Goal: Use online tool/utility: Utilize a website feature to perform a specific function

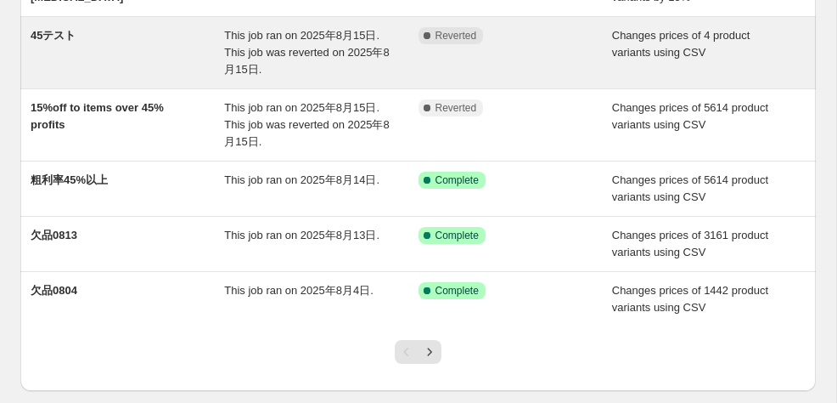
scroll to position [422, 0]
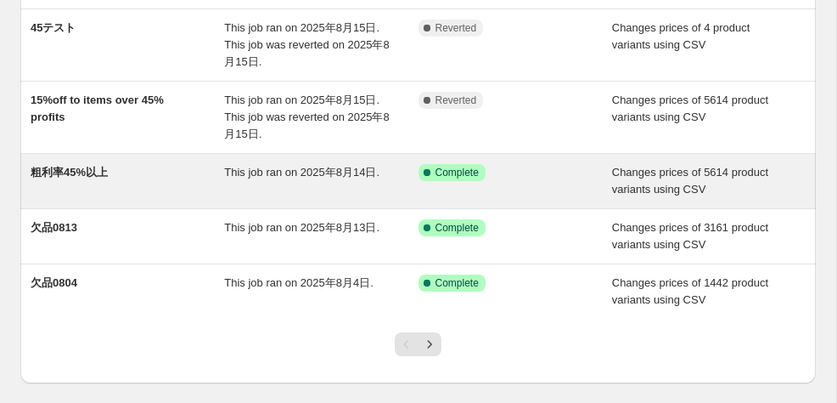
click at [75, 172] on span "粗利率45%以上" at bounding box center [69, 172] width 77 height 13
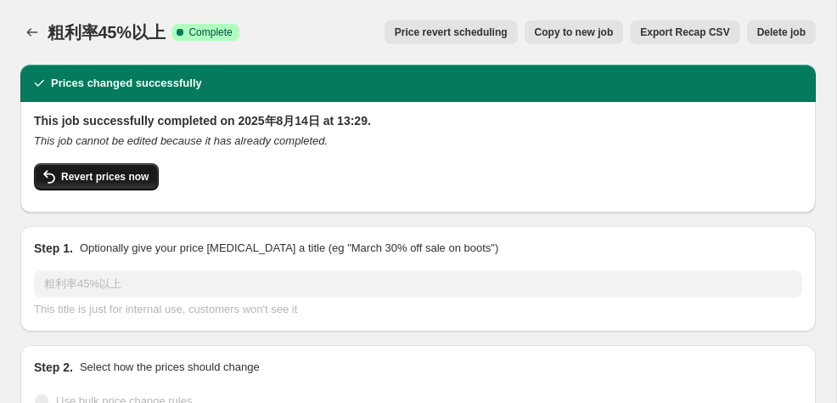
click at [105, 181] on span "Revert prices now" at bounding box center [104, 177] width 87 height 14
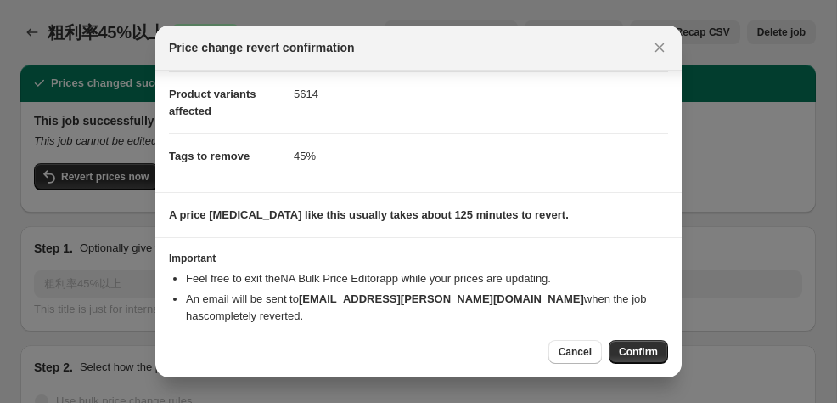
scroll to position [131, 0]
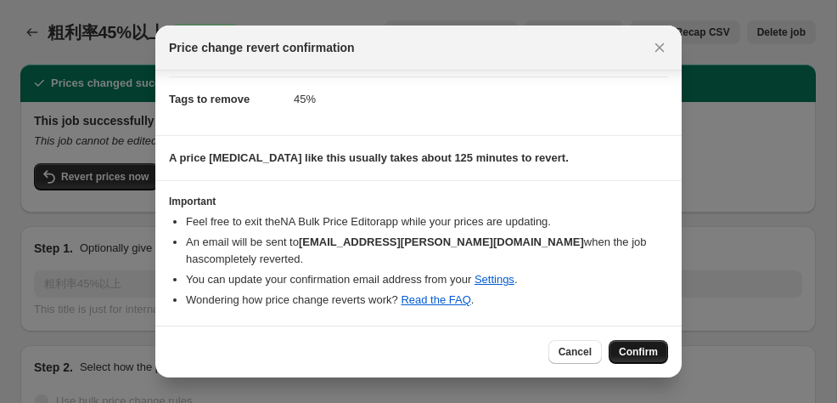
click at [639, 353] on span "Confirm" at bounding box center [638, 352] width 39 height 14
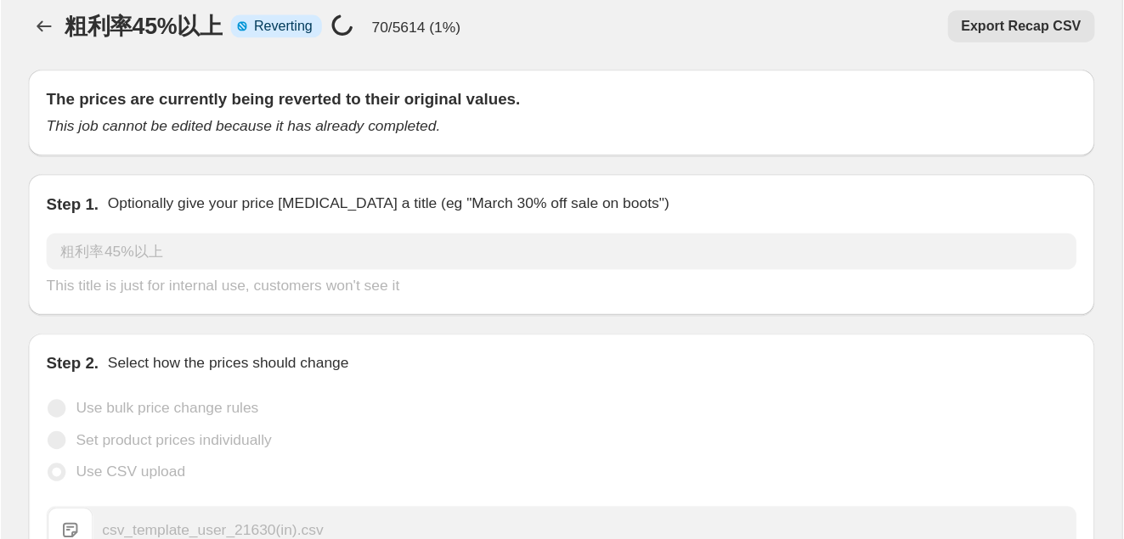
scroll to position [14, 0]
